Goal: Check status: Check status

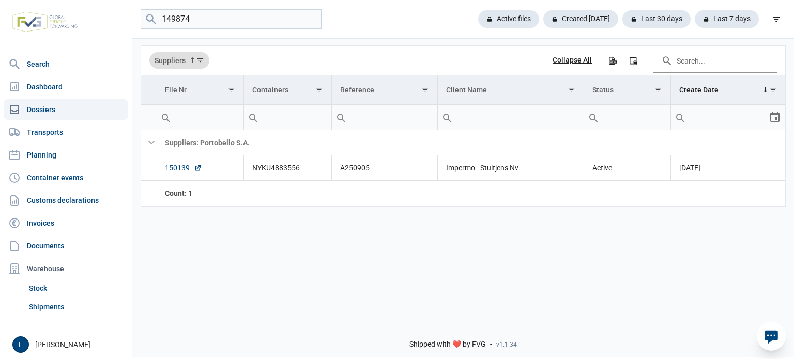
type input "149874"
click at [171, 171] on link "149874" at bounding box center [183, 168] width 37 height 10
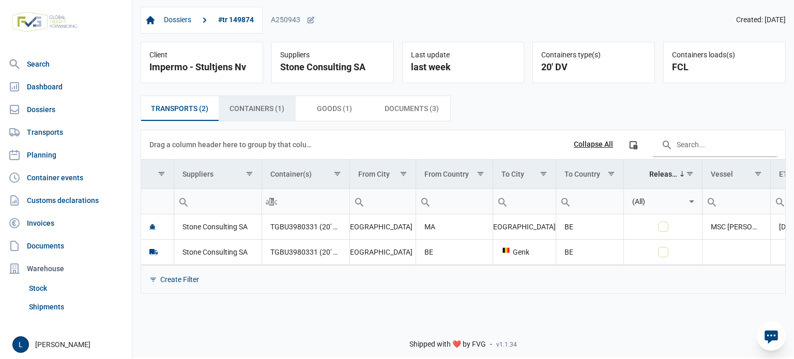
click at [264, 108] on span "Containers (1) Containers (1)" at bounding box center [256, 108] width 55 height 12
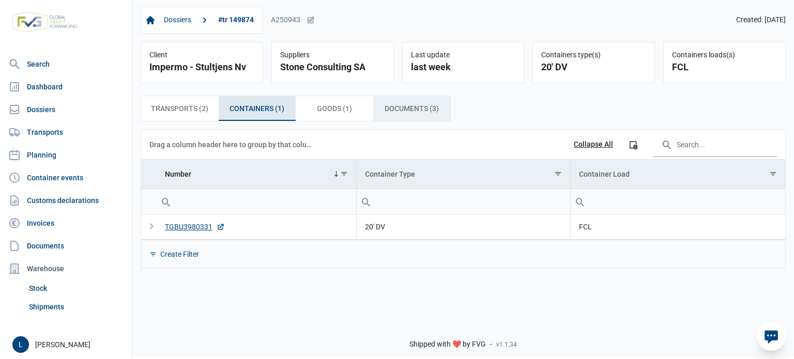
click at [376, 107] on div "Documents (3) Documents (3)" at bounding box center [412, 108] width 78 height 25
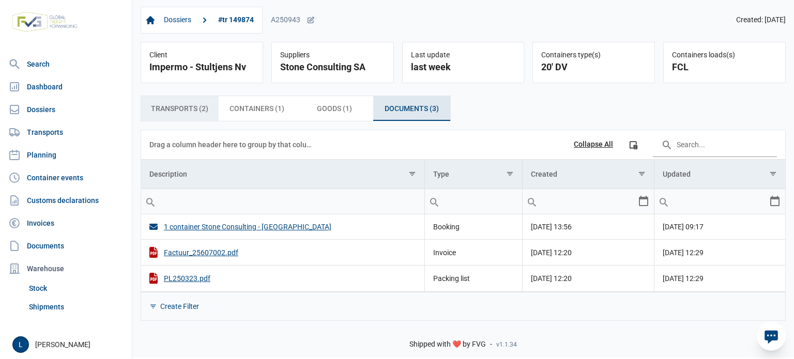
click at [180, 108] on span "Transports (2) Transports (2)" at bounding box center [179, 108] width 57 height 12
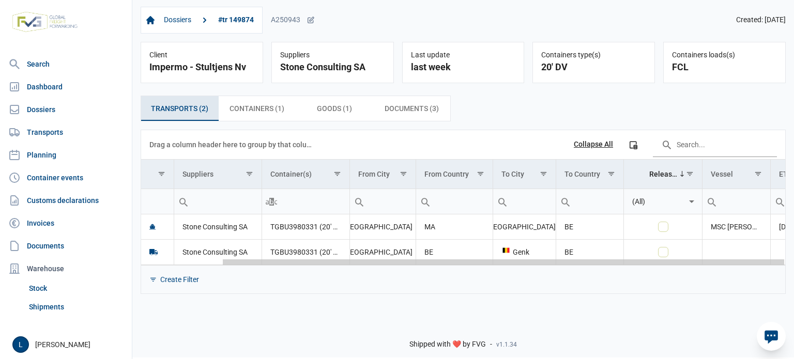
scroll to position [0, 91]
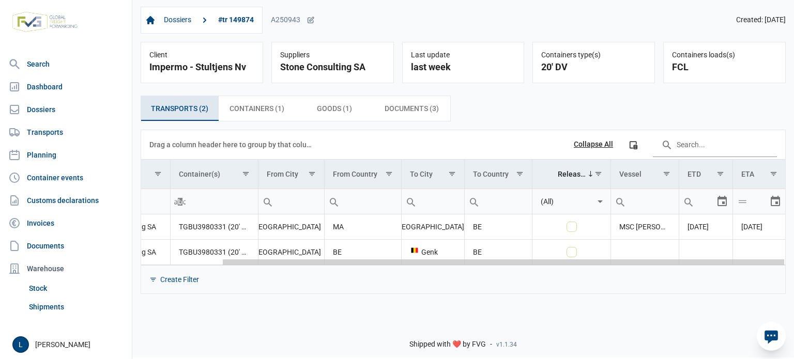
drag, startPoint x: 438, startPoint y: 262, endPoint x: 716, endPoint y: 265, distance: 278.0
click at [716, 265] on body "For evaluation purposes only. Redistribution prohibited. Please register an exi…" at bounding box center [397, 161] width 794 height 359
